Goal: Task Accomplishment & Management: Manage account settings

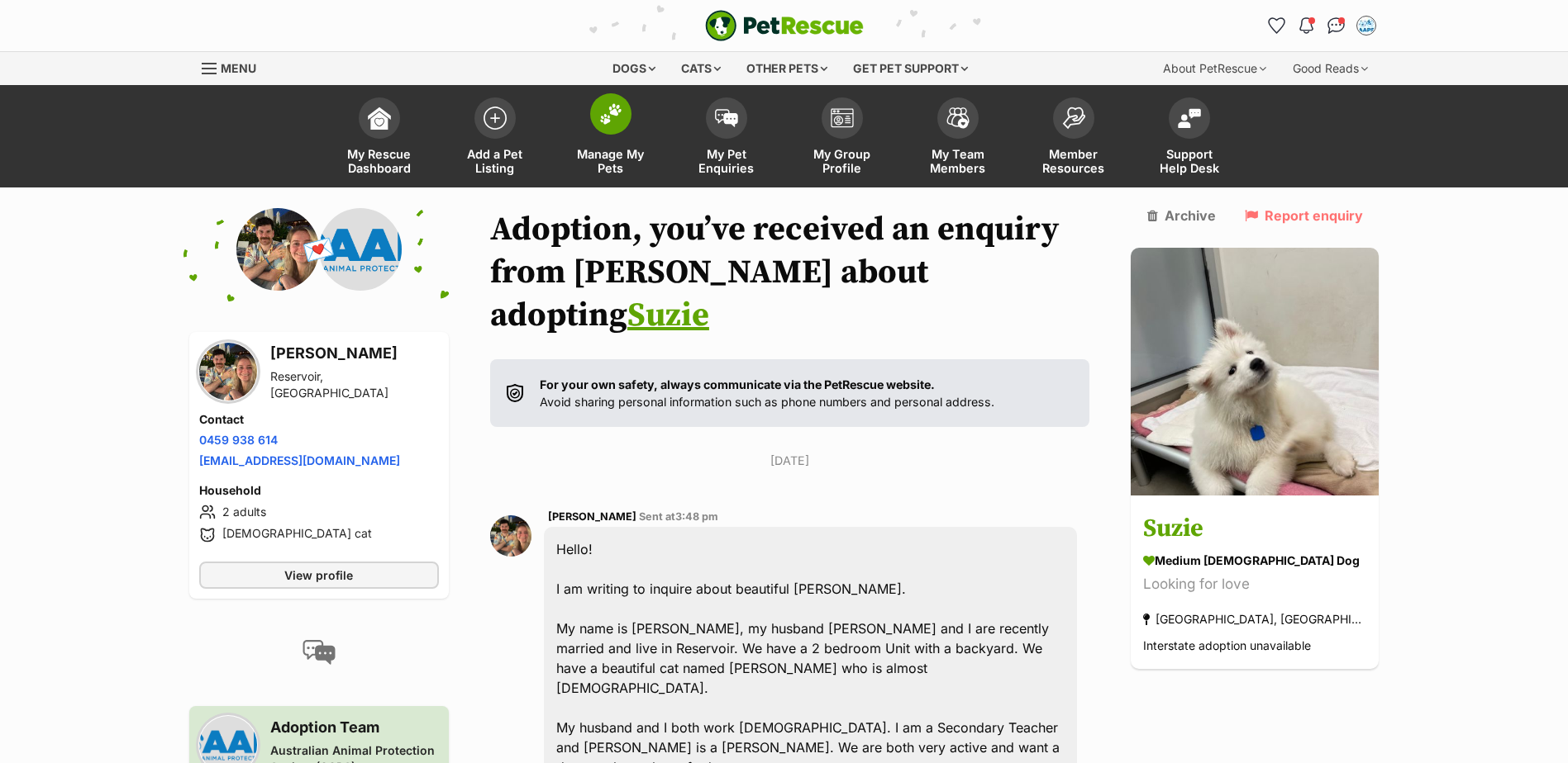
click at [606, 119] on img at bounding box center [610, 114] width 23 height 22
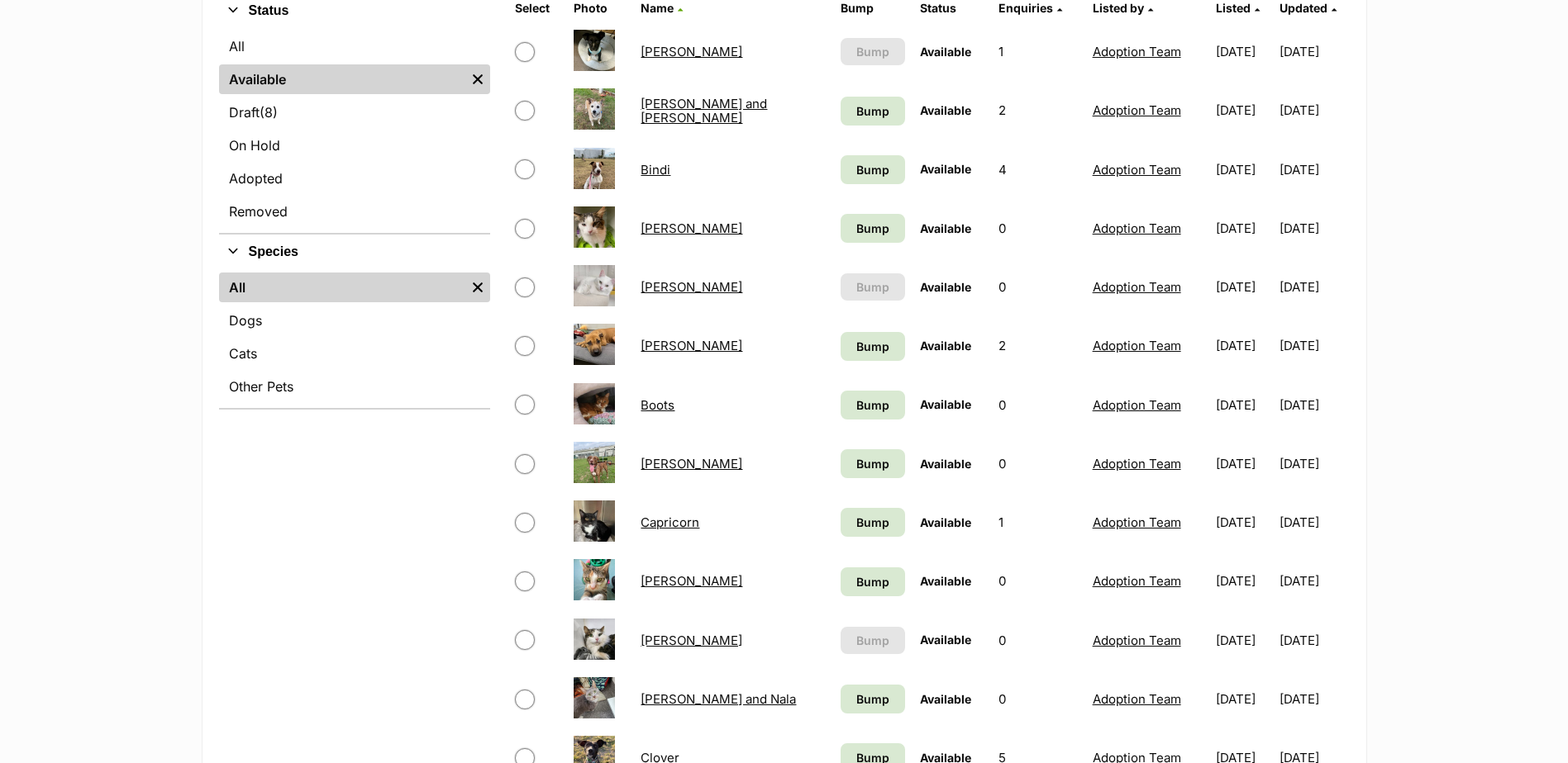
scroll to position [496, 0]
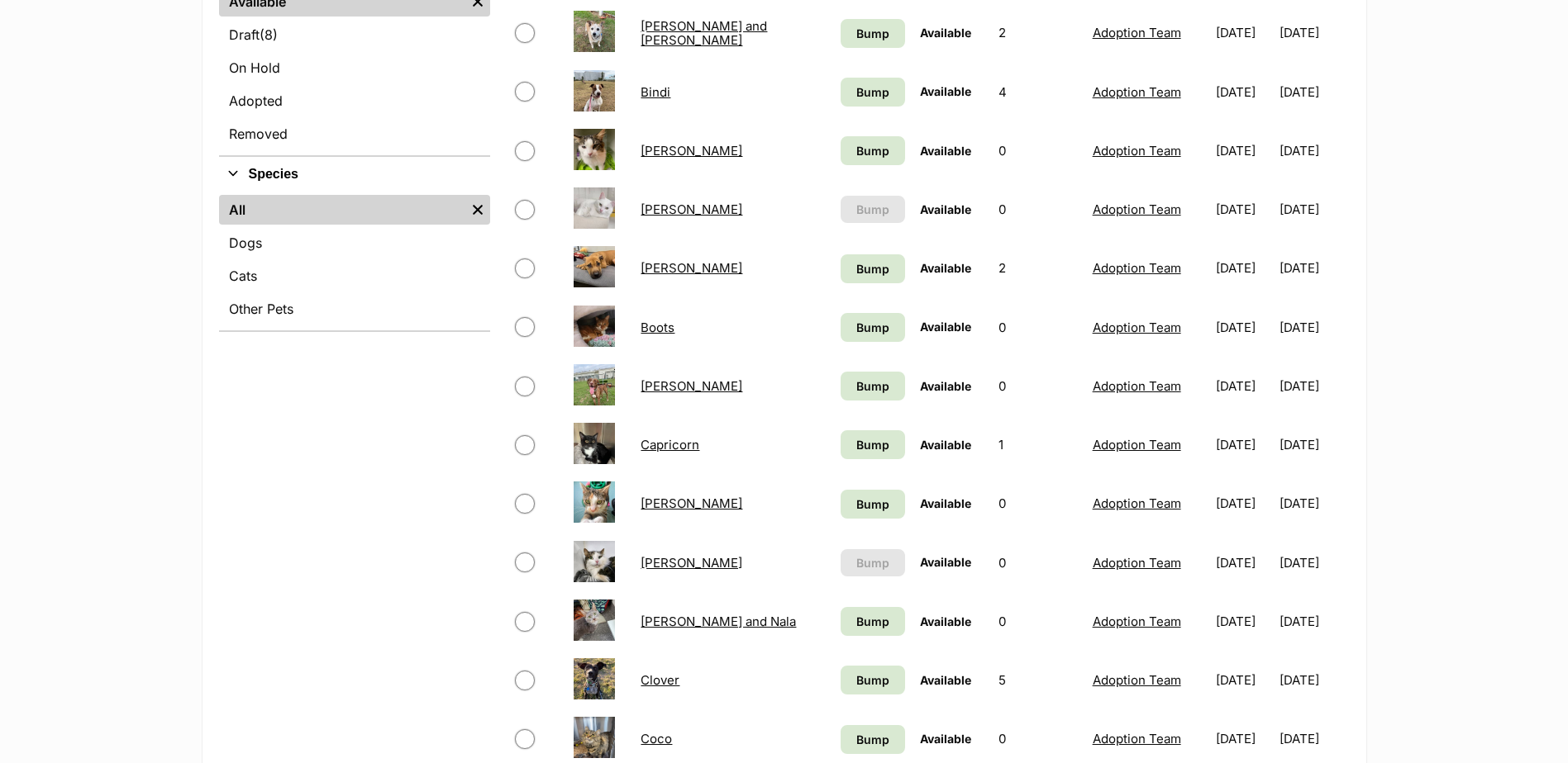
click at [665, 503] on link "[PERSON_NAME]" at bounding box center [691, 503] width 101 height 16
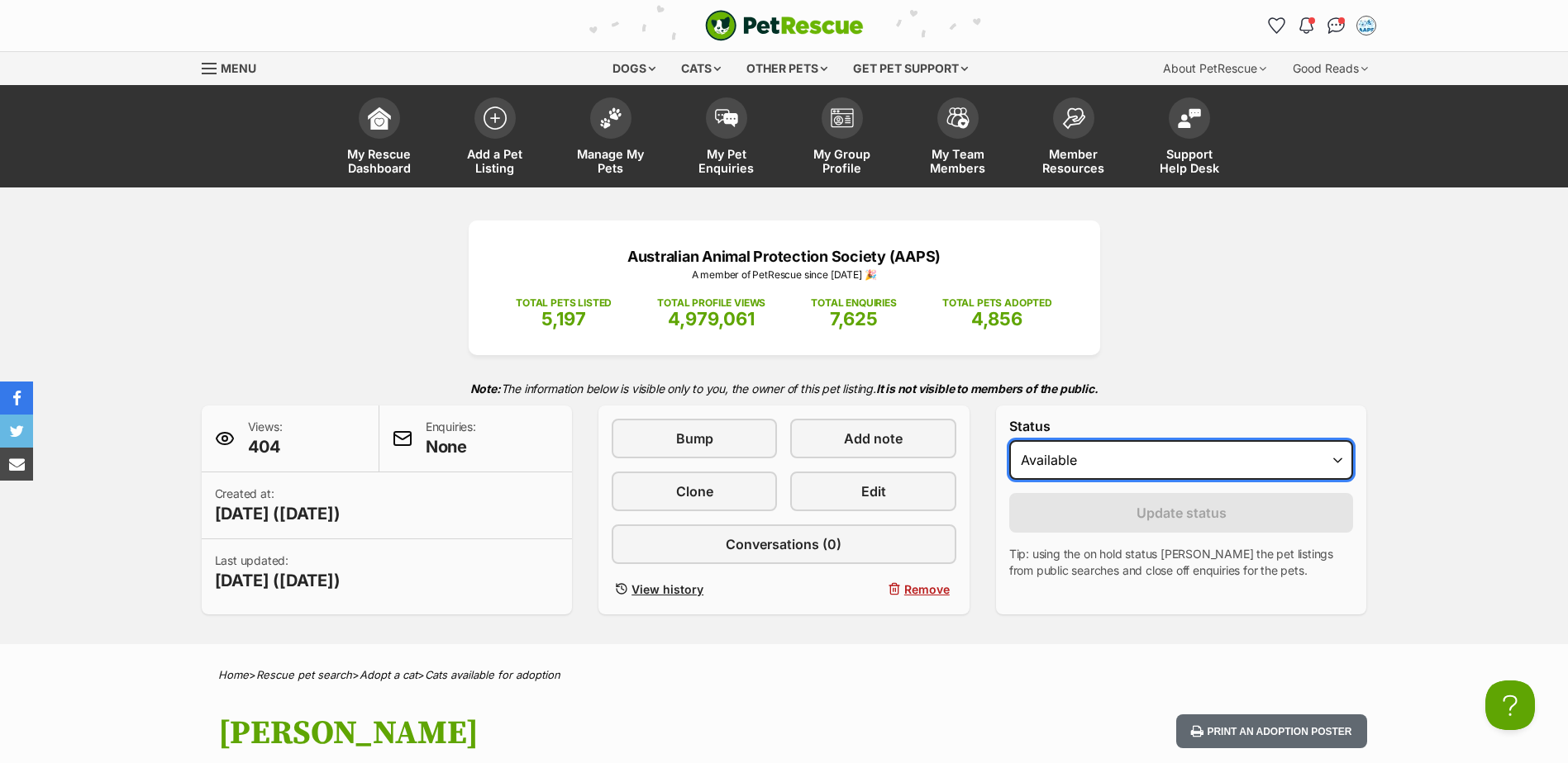
drag, startPoint x: 1338, startPoint y: 454, endPoint x: 1333, endPoint y: 461, distance: 8.6
click at [1338, 454] on select "Draft Available On hold Adopted" at bounding box center [1181, 460] width 345 height 39
select select "rehomed"
click at [1009, 440] on select "Draft Available On hold Adopted" at bounding box center [1181, 460] width 345 height 39
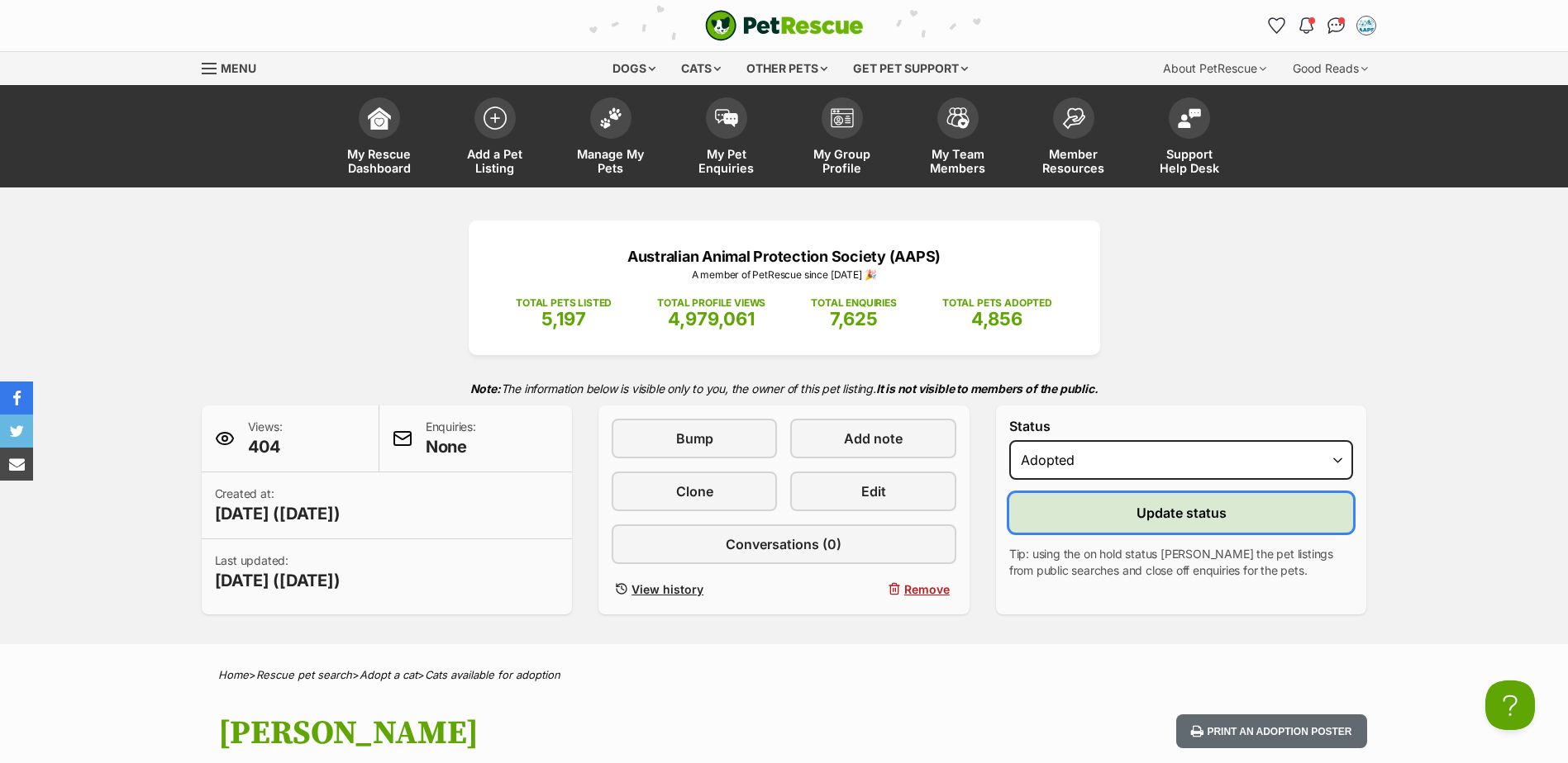
click at [1220, 518] on span "Update status" at bounding box center [1181, 513] width 90 height 20
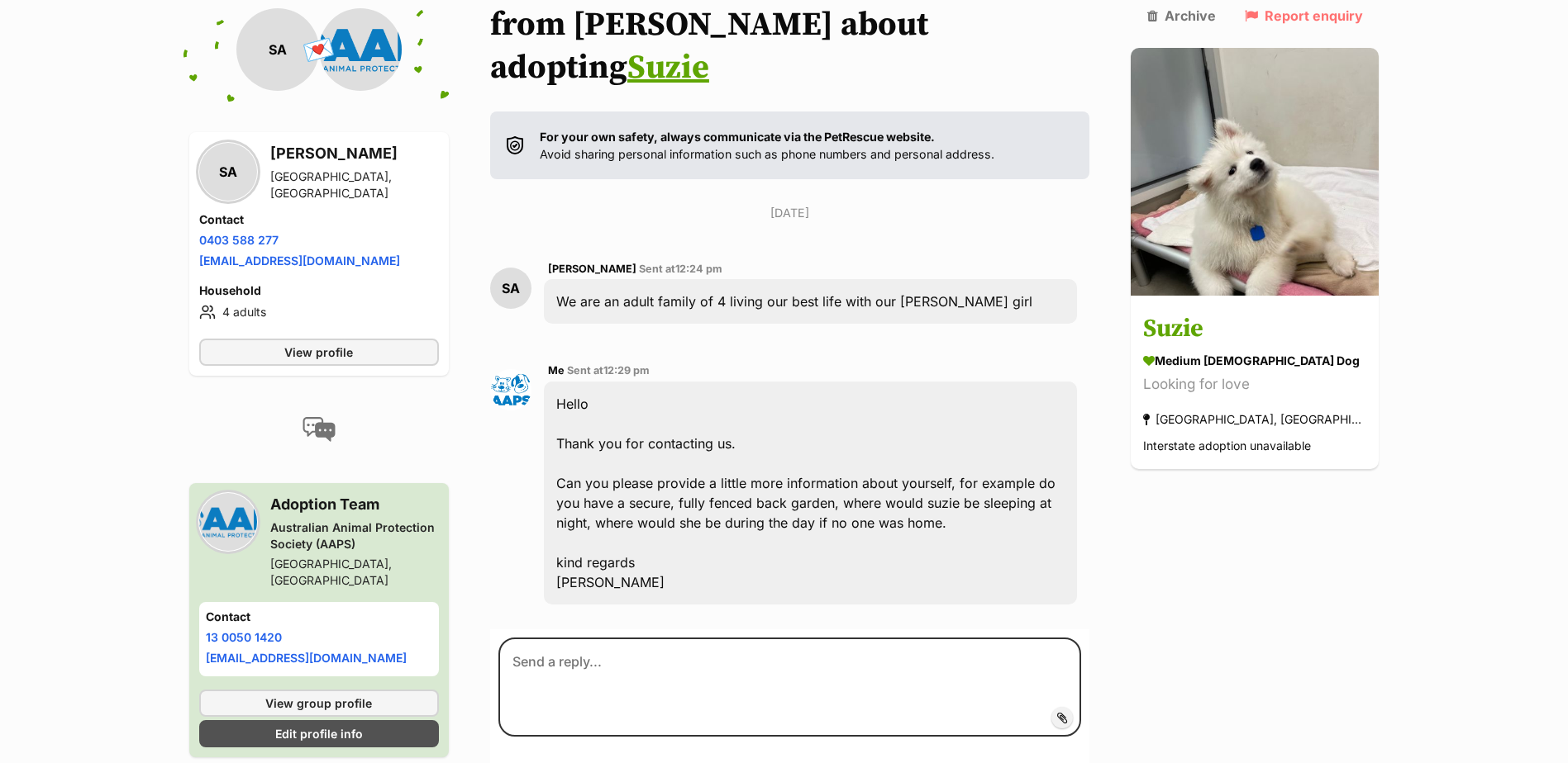
scroll to position [248, 0]
